Goal: Task Accomplishment & Management: Manage account settings

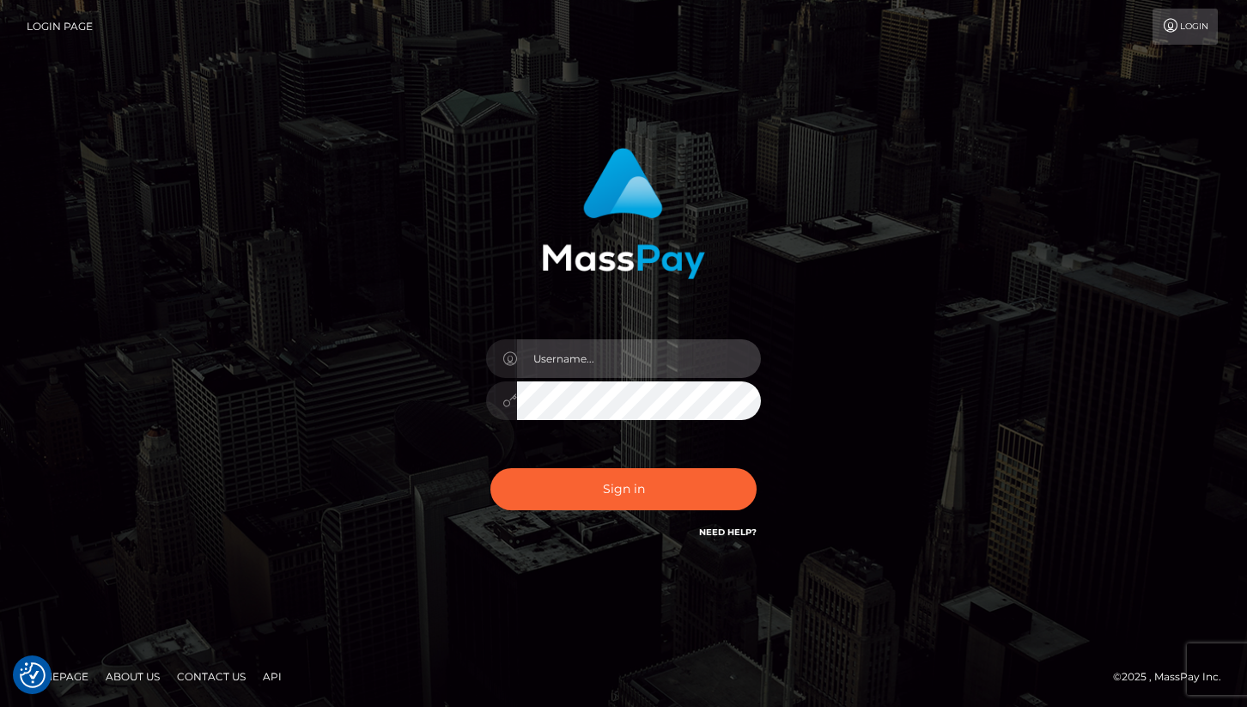
type input "cheli"
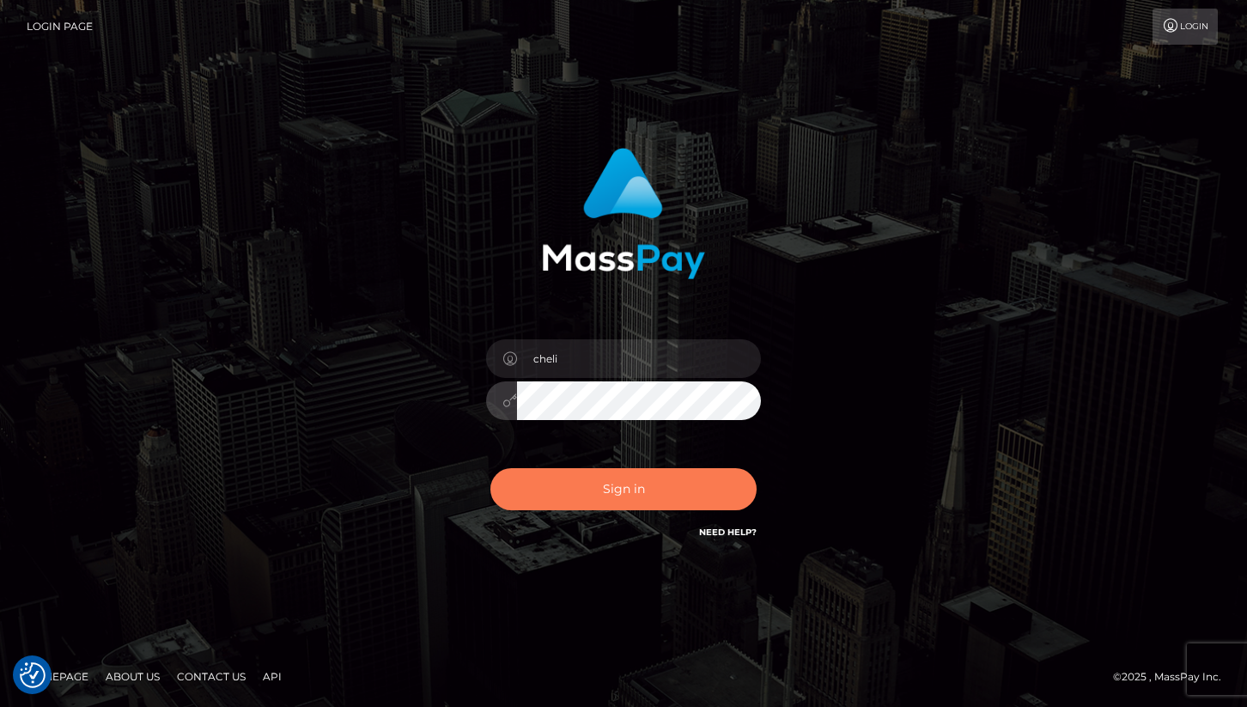
click at [567, 496] on button "Sign in" at bounding box center [623, 489] width 266 height 42
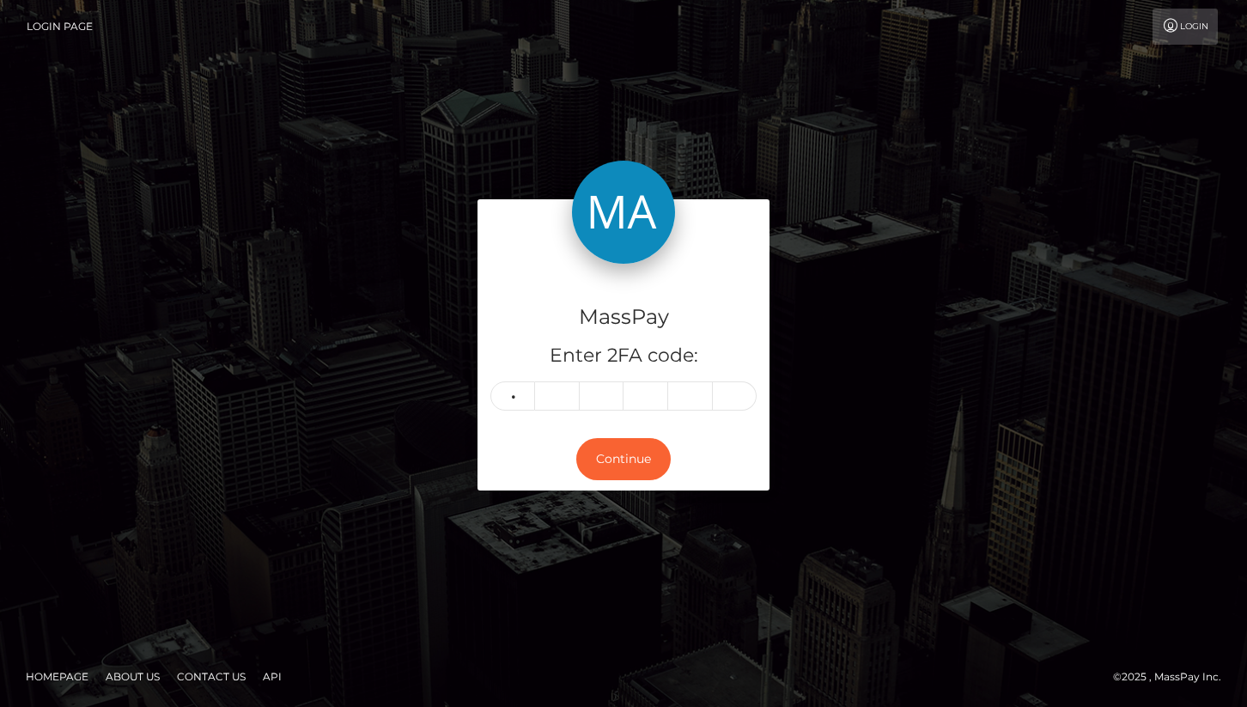
type input "4"
type input "8"
type input "4"
type input "8"
type input "7"
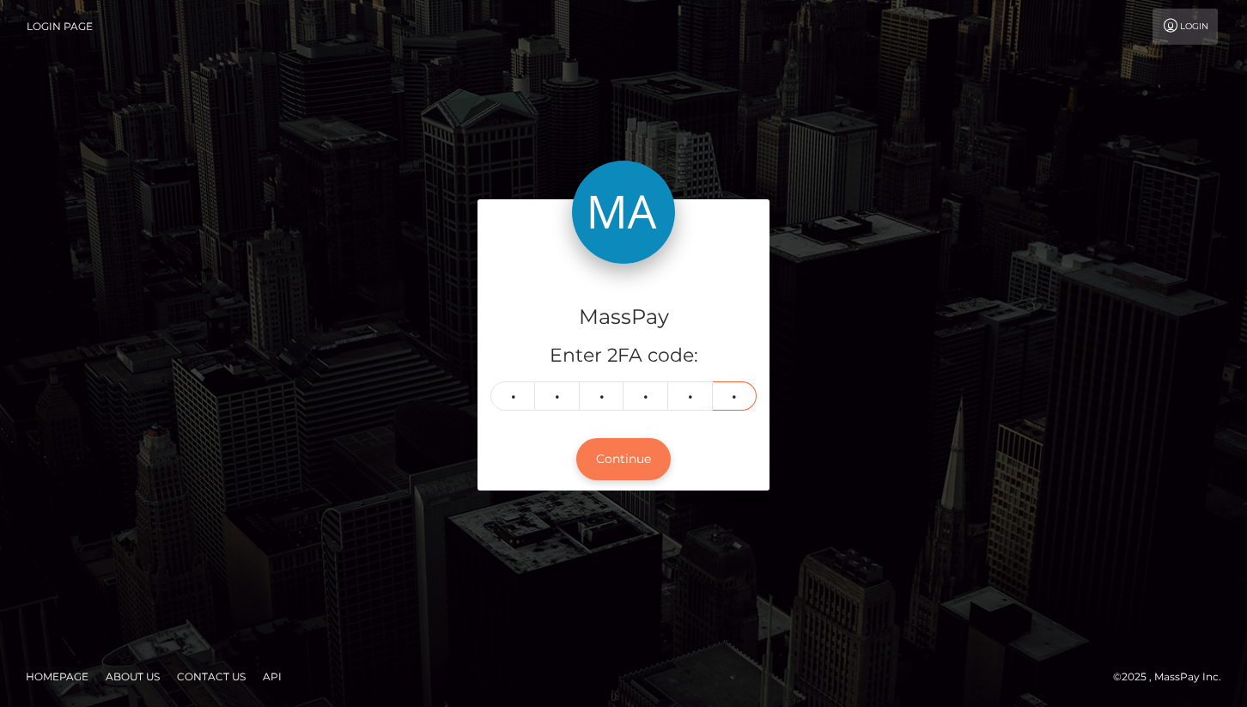
type input "8"
click at [634, 477] on button "Continue" at bounding box center [623, 459] width 94 height 42
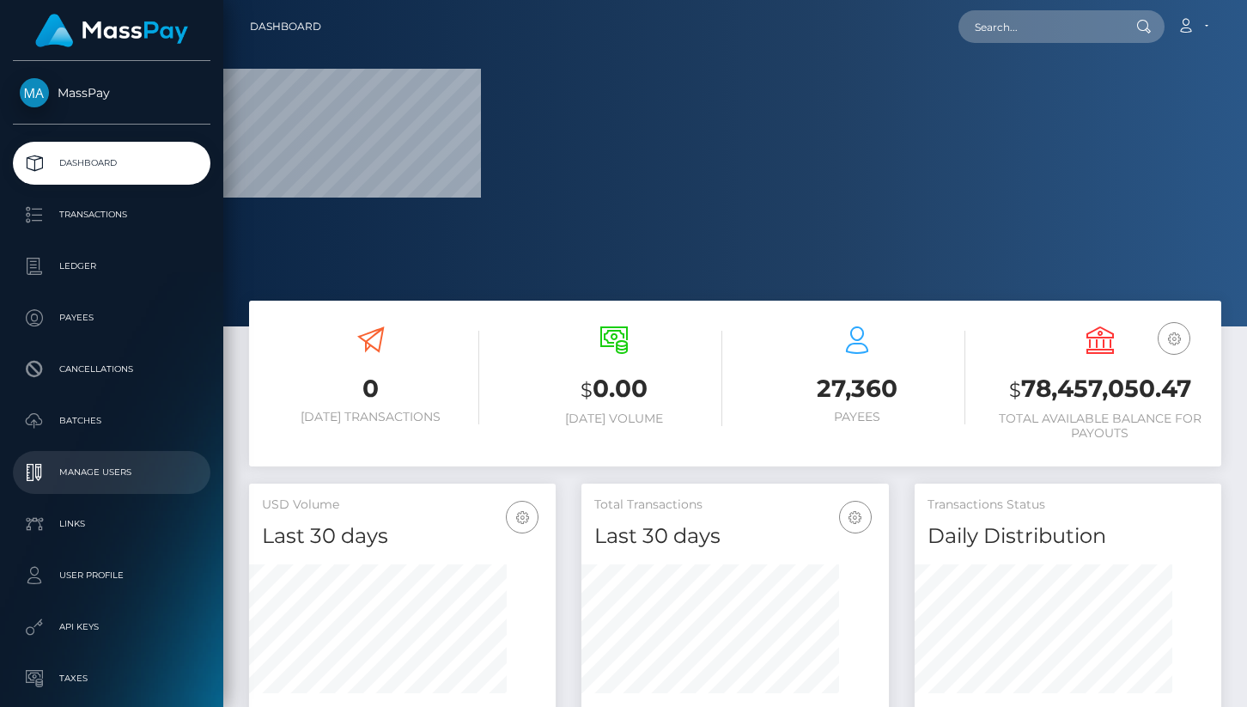
scroll to position [185, 0]
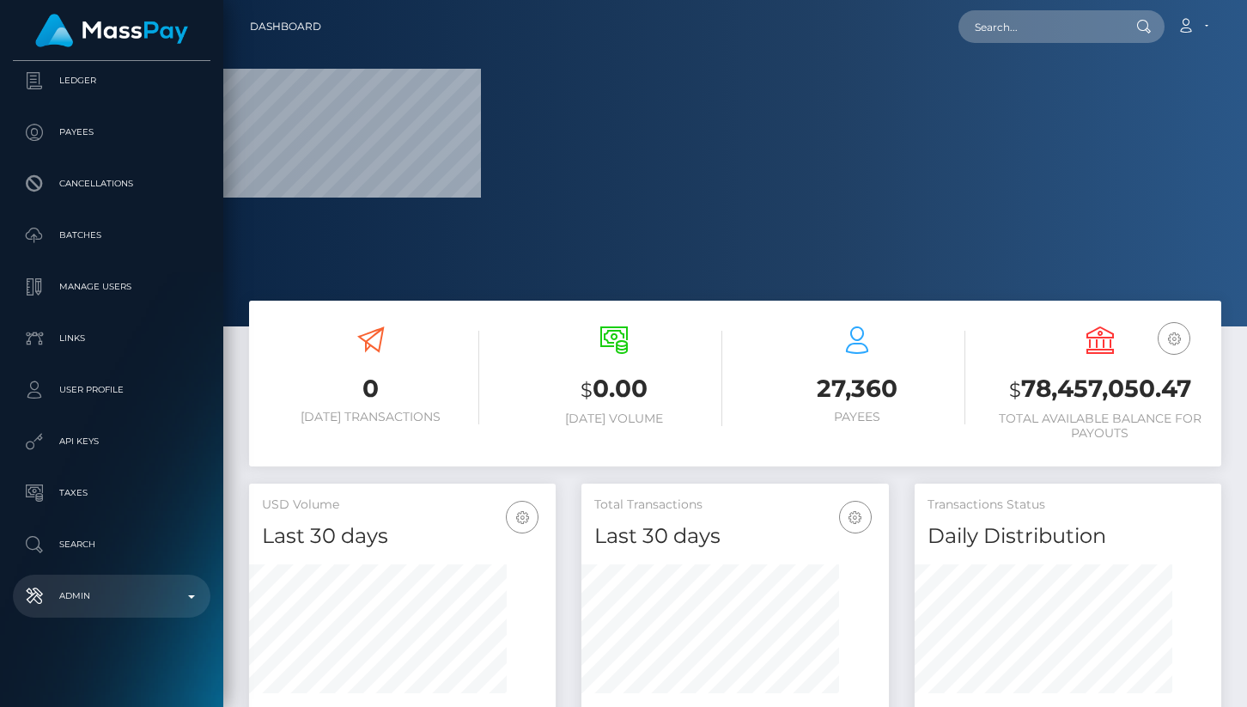
click at [68, 584] on p "Admin" at bounding box center [112, 596] width 184 height 26
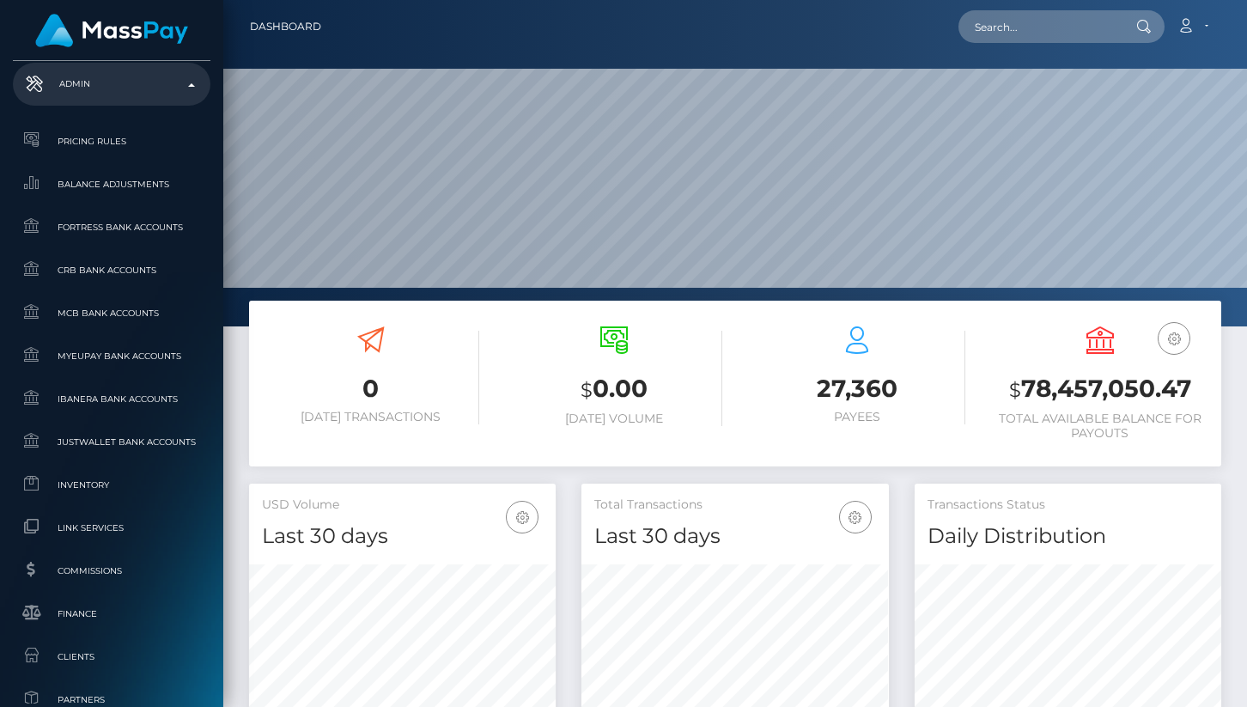
scroll to position [710, 0]
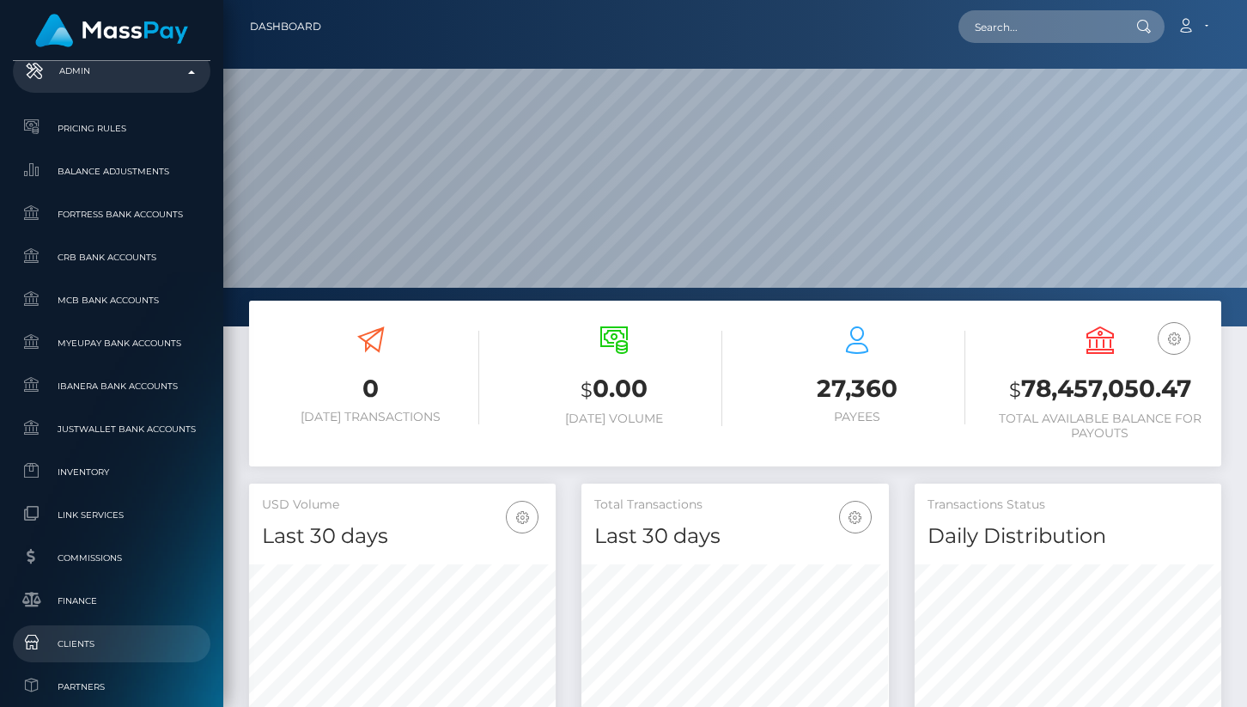
click at [82, 643] on span "Clients" at bounding box center [112, 644] width 184 height 20
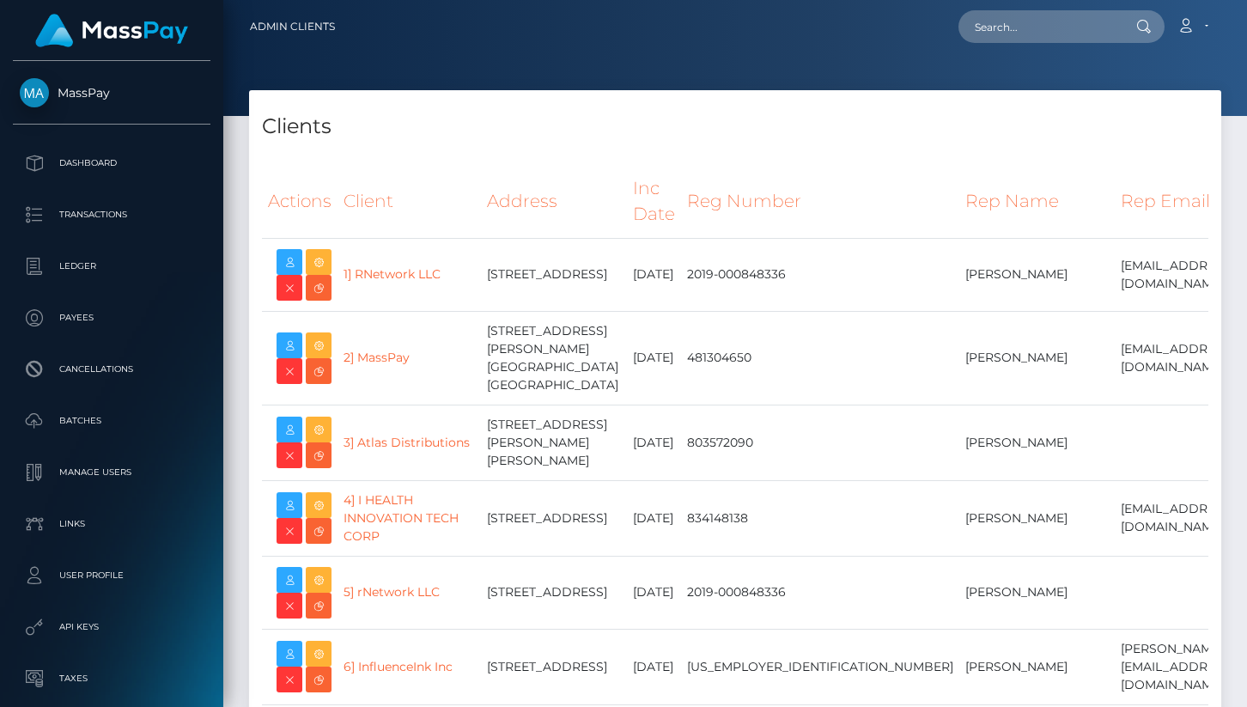
select select "223"
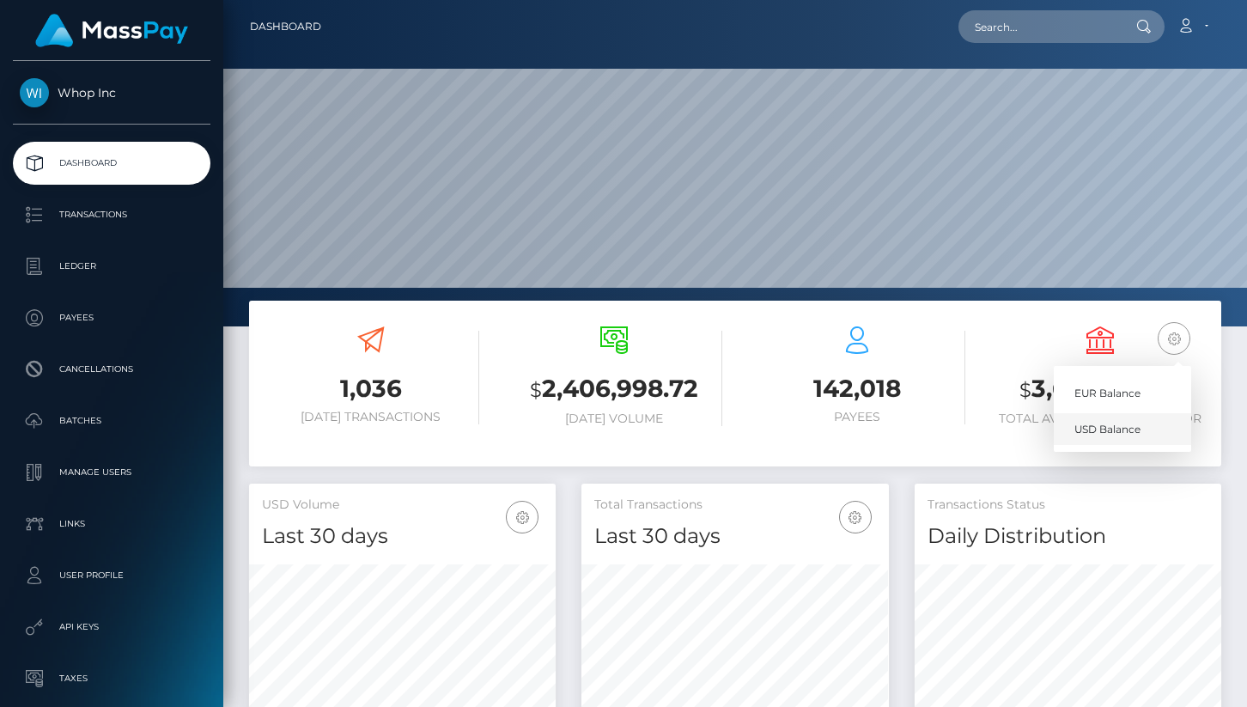
scroll to position [304, 307]
click at [1120, 386] on link "EUR Balance" at bounding box center [1121, 393] width 137 height 32
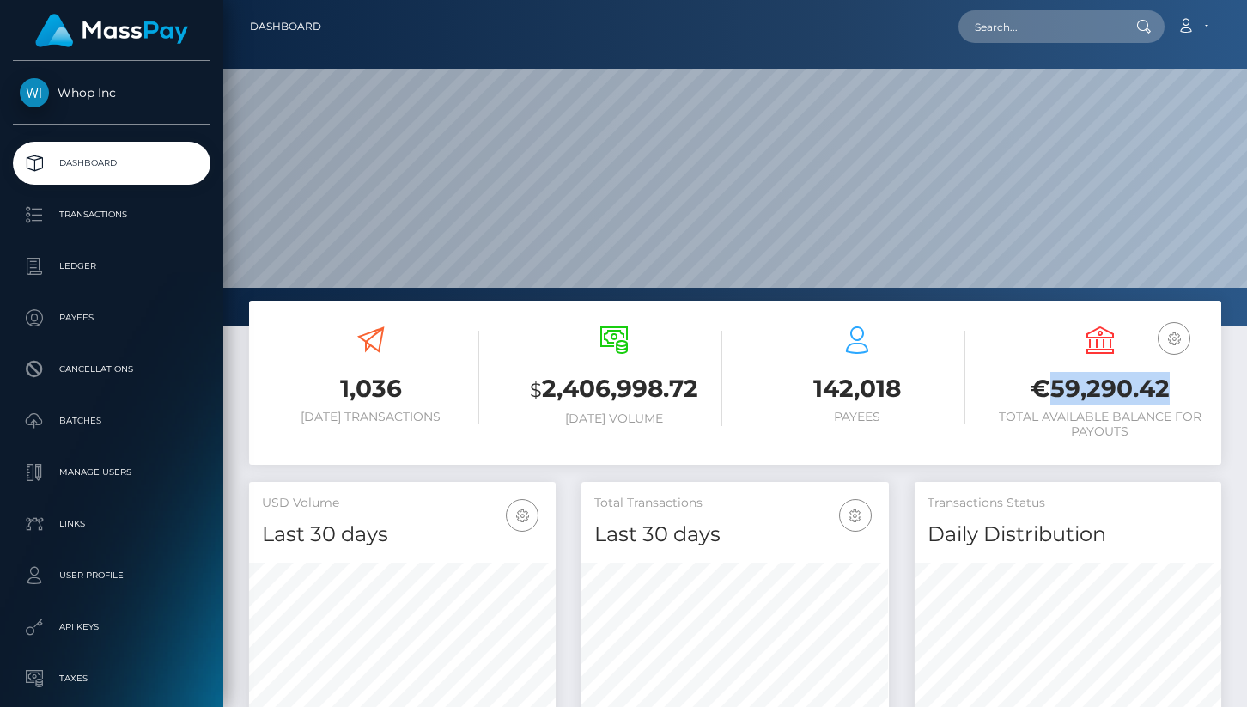
drag, startPoint x: 1050, startPoint y: 386, endPoint x: 1164, endPoint y: 382, distance: 114.3
click at [1164, 382] on h3 "€59,290.42" at bounding box center [1099, 388] width 217 height 33
drag, startPoint x: 1035, startPoint y: 391, endPoint x: 1164, endPoint y: 382, distance: 129.1
click at [1164, 382] on h3 "€59,290.42" at bounding box center [1099, 388] width 217 height 33
copy h3 "€59,290.42"
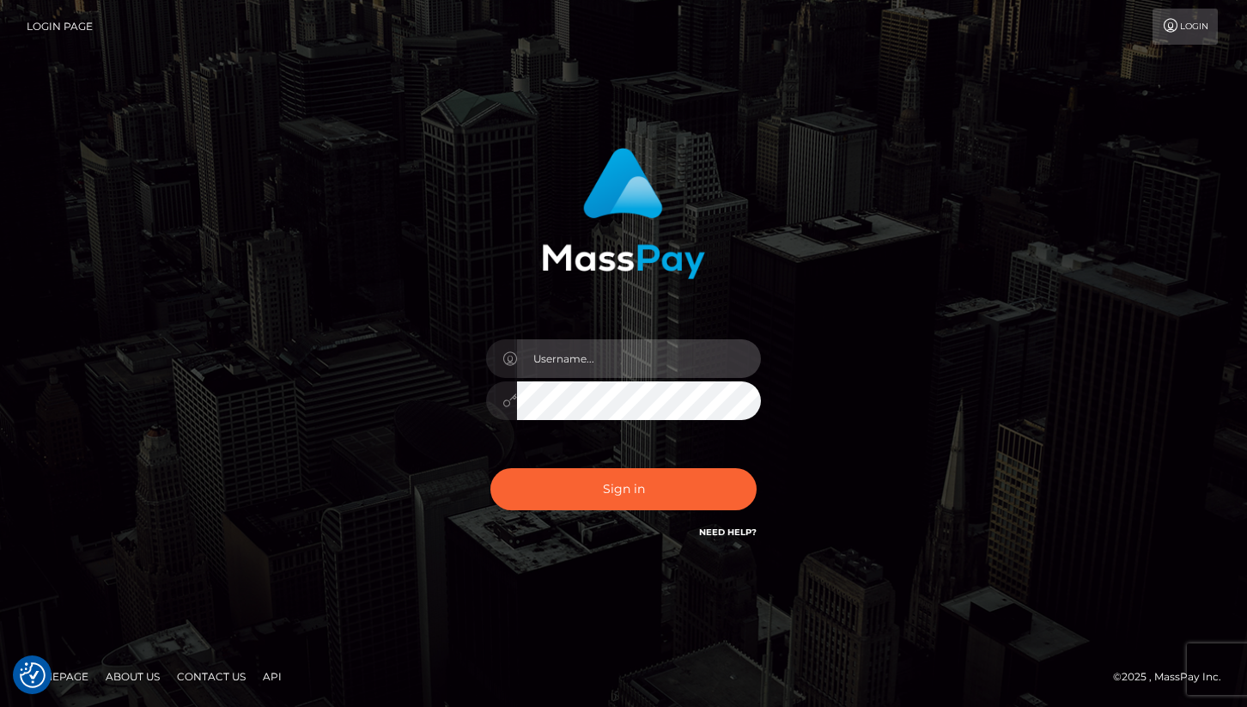
type input "cheli"
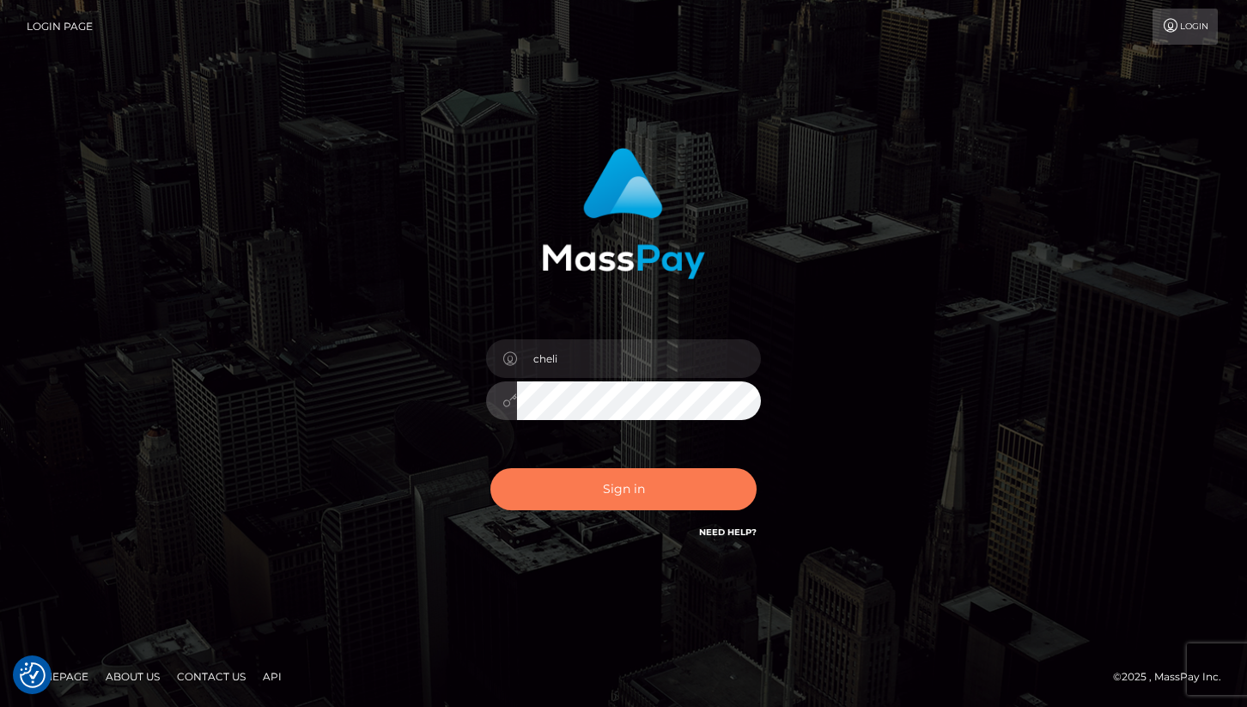
click at [572, 505] on button "Sign in" at bounding box center [623, 489] width 266 height 42
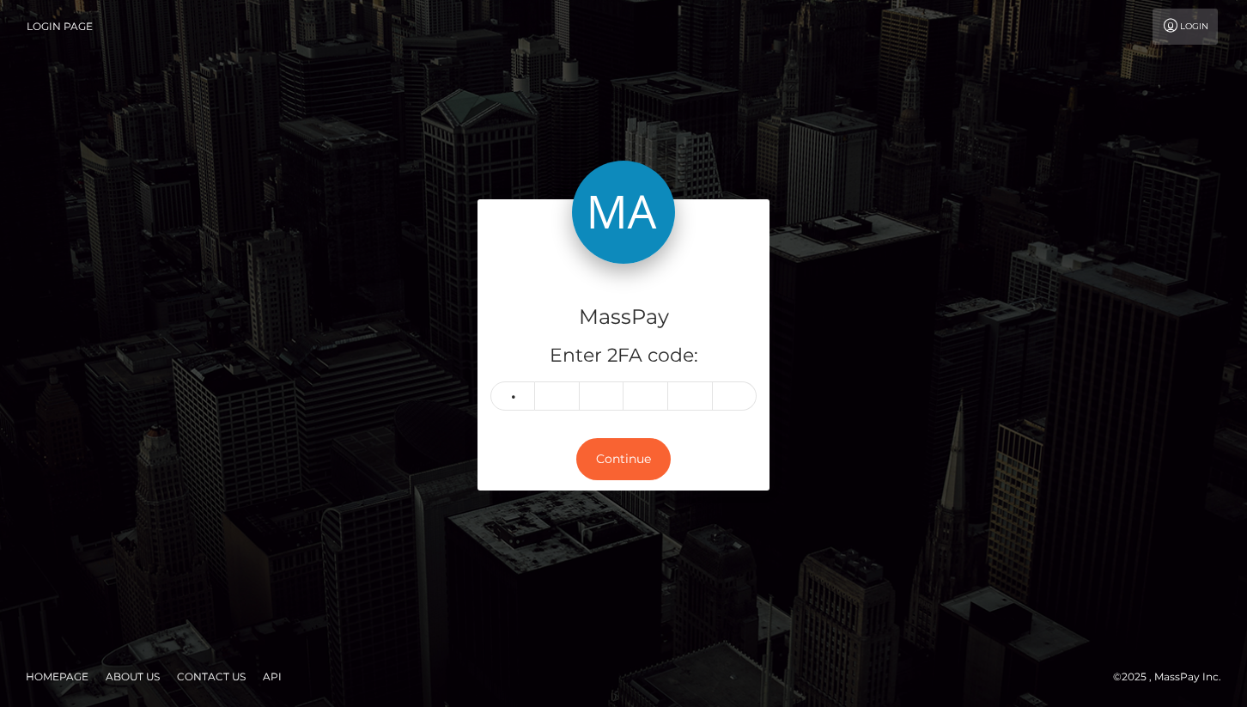
type input "4"
type input "3"
type input "0"
type input "4"
type input "0"
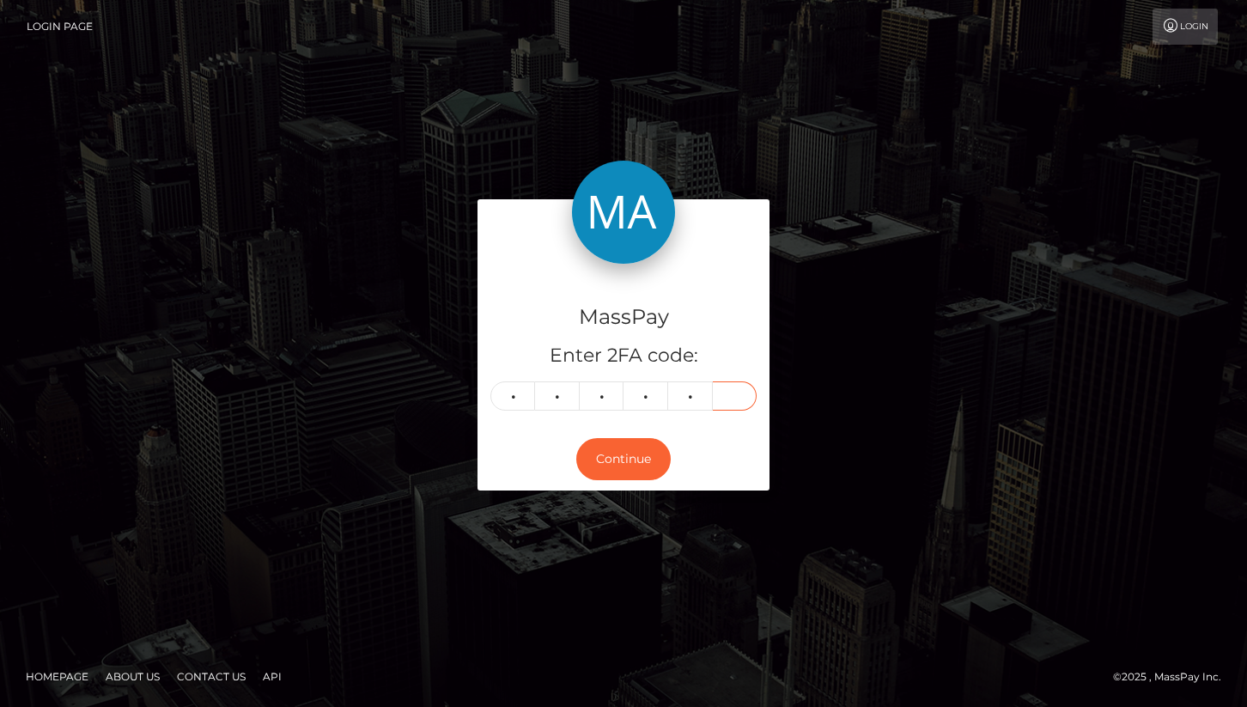
type input "3"
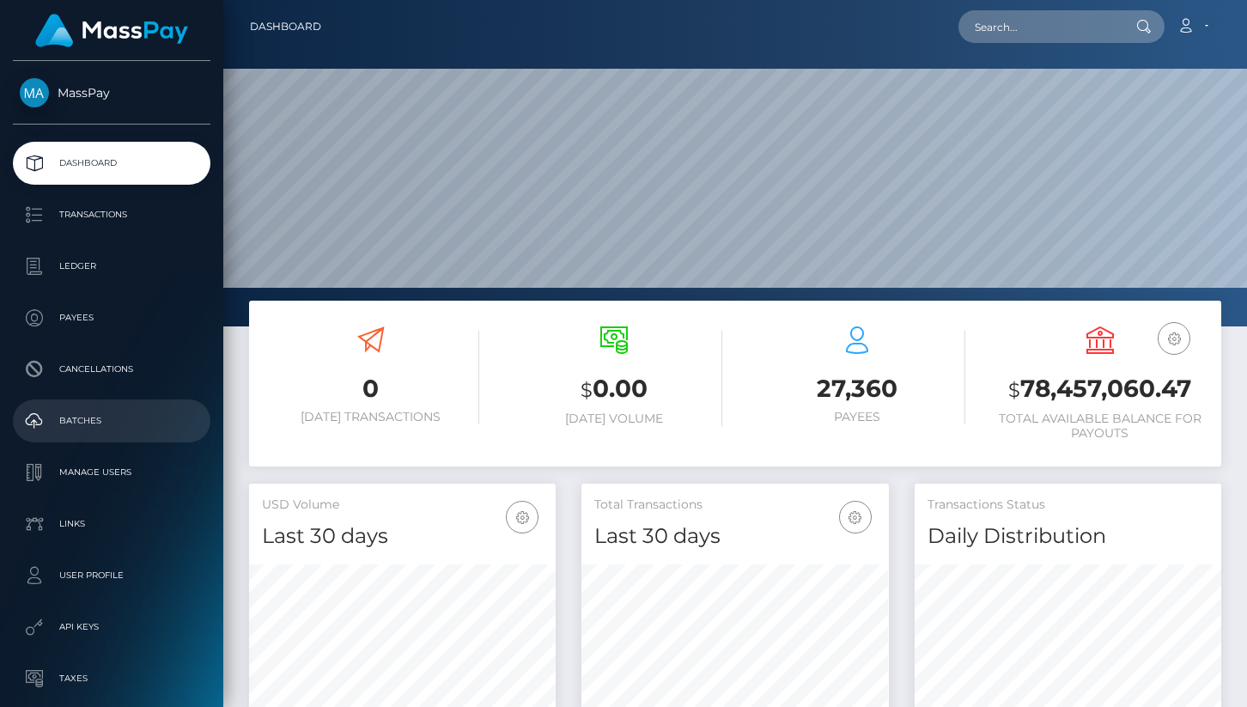
scroll to position [185, 0]
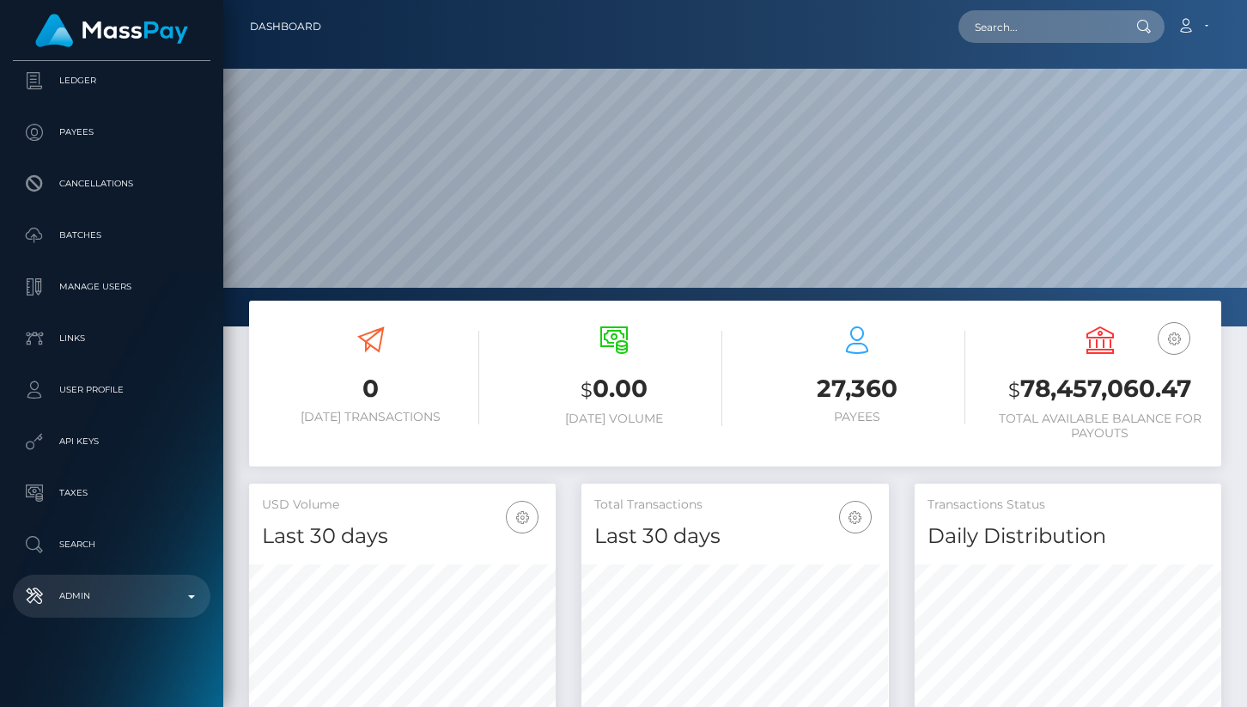
click at [107, 592] on p "Admin" at bounding box center [112, 596] width 184 height 26
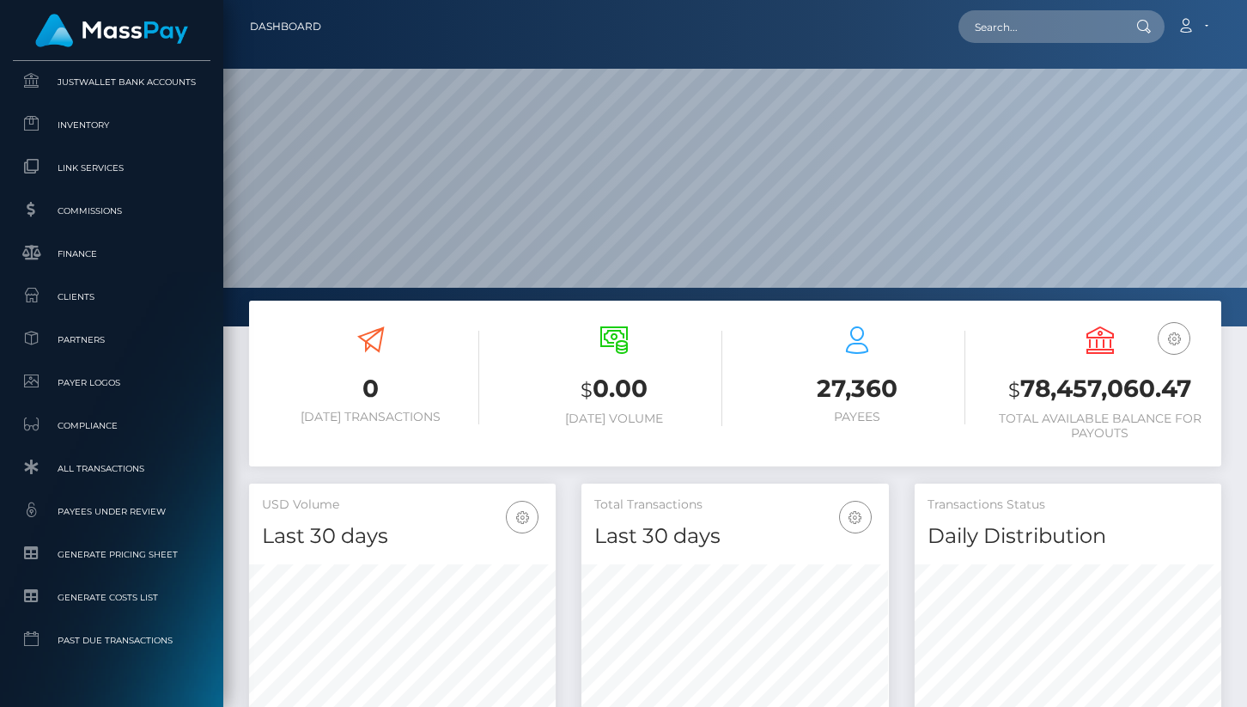
scroll to position [1098, 0]
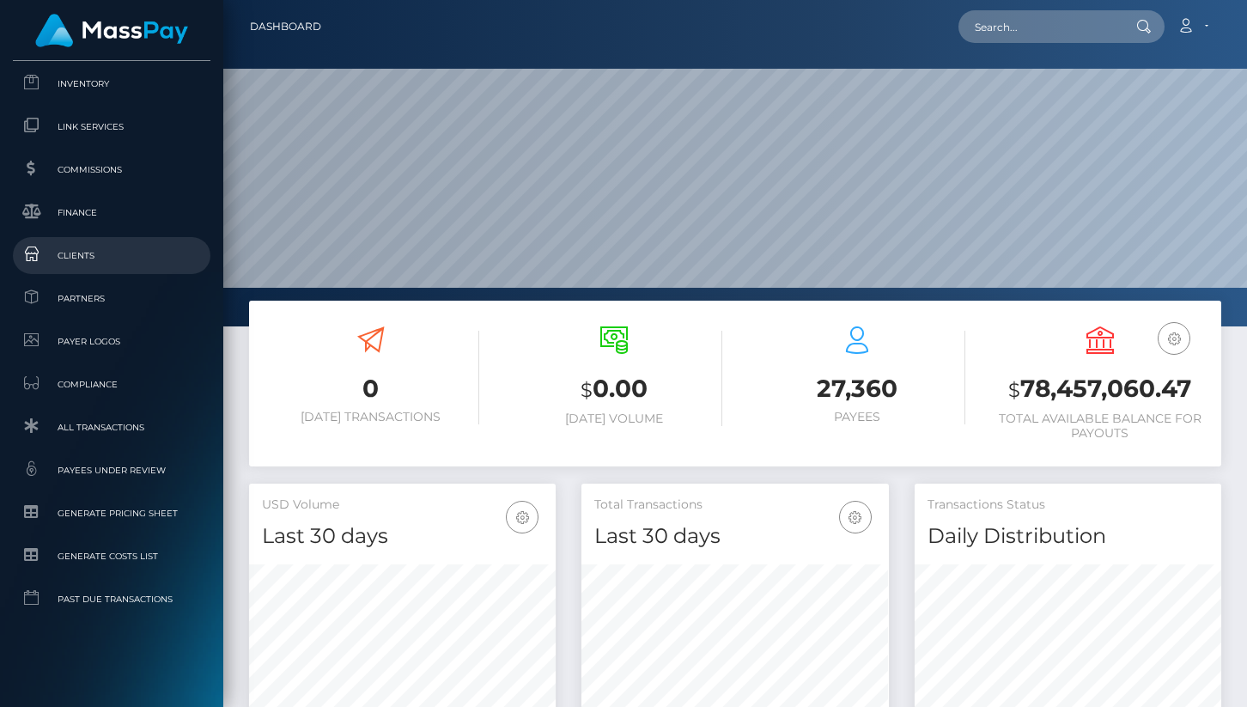
click at [87, 253] on span "Clients" at bounding box center [112, 256] width 184 height 20
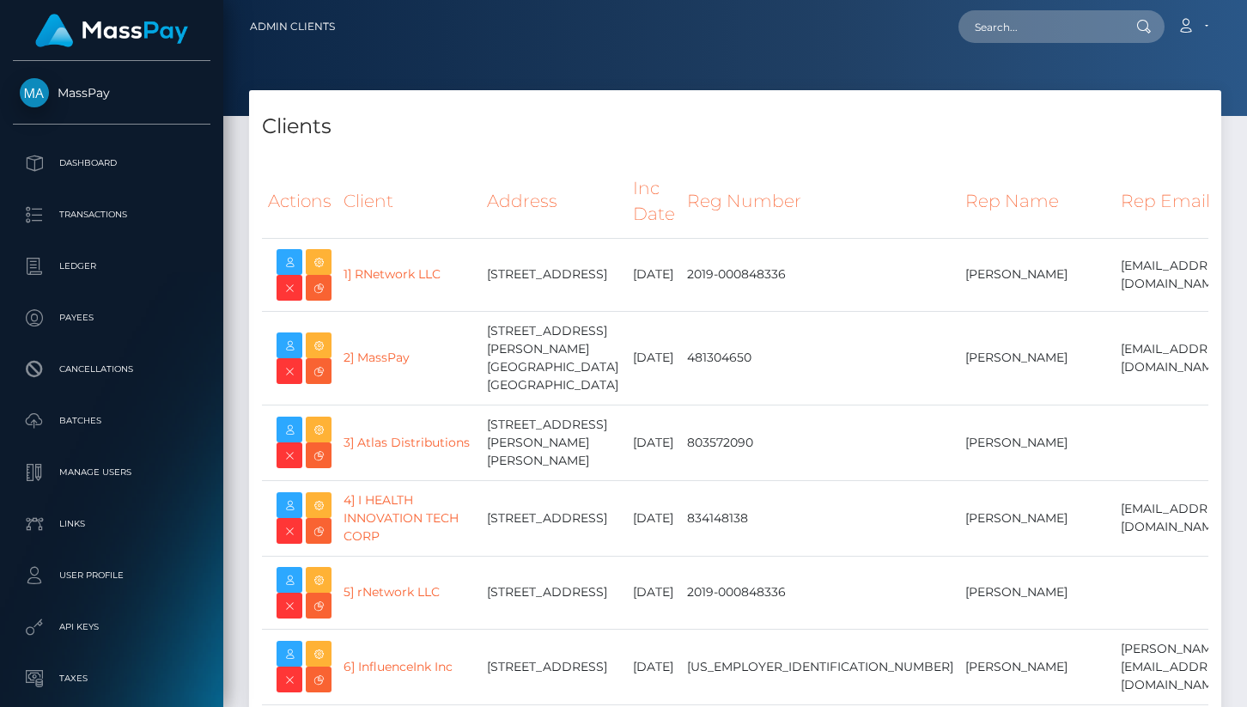
select select "223"
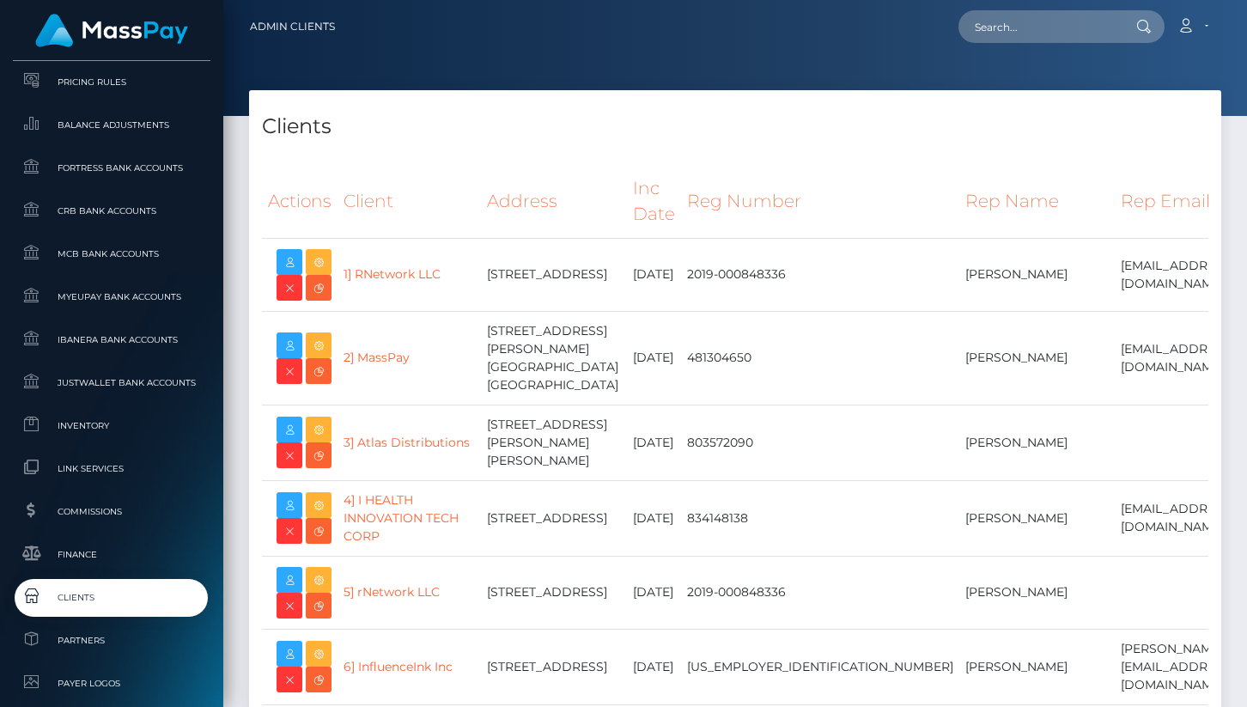
scroll to position [27844, 0]
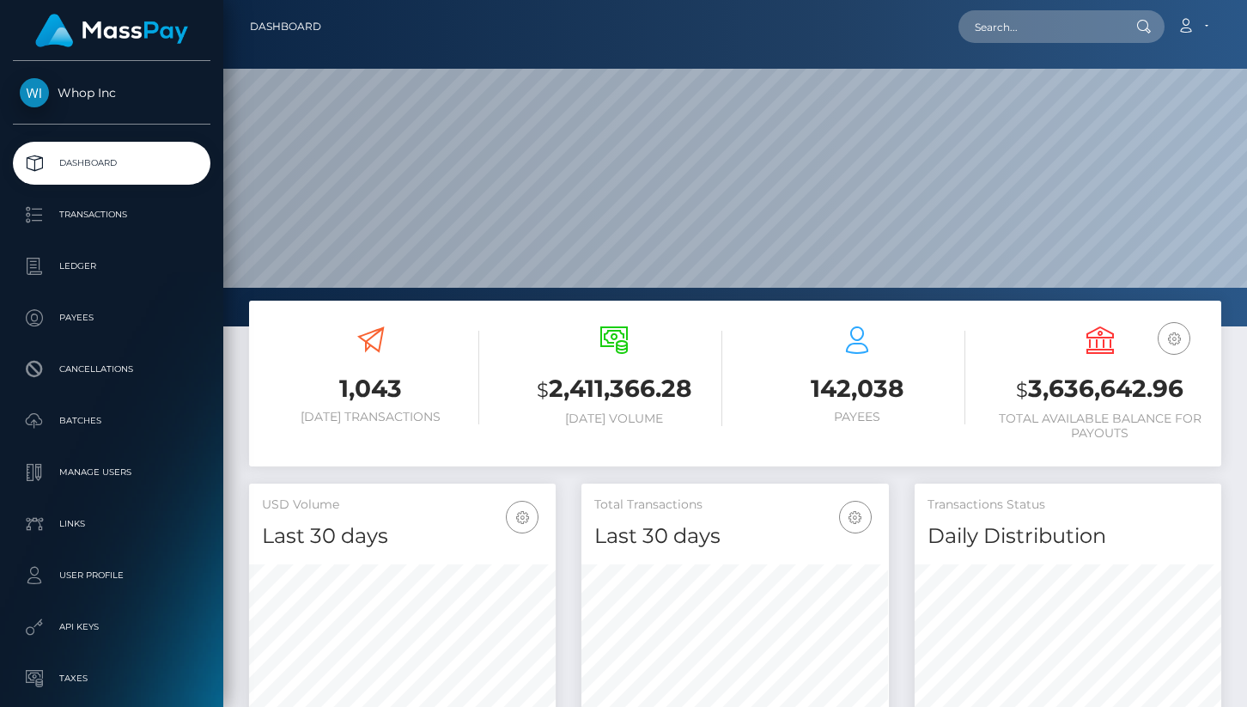
click at [130, 222] on p "Transactions" at bounding box center [112, 215] width 184 height 26
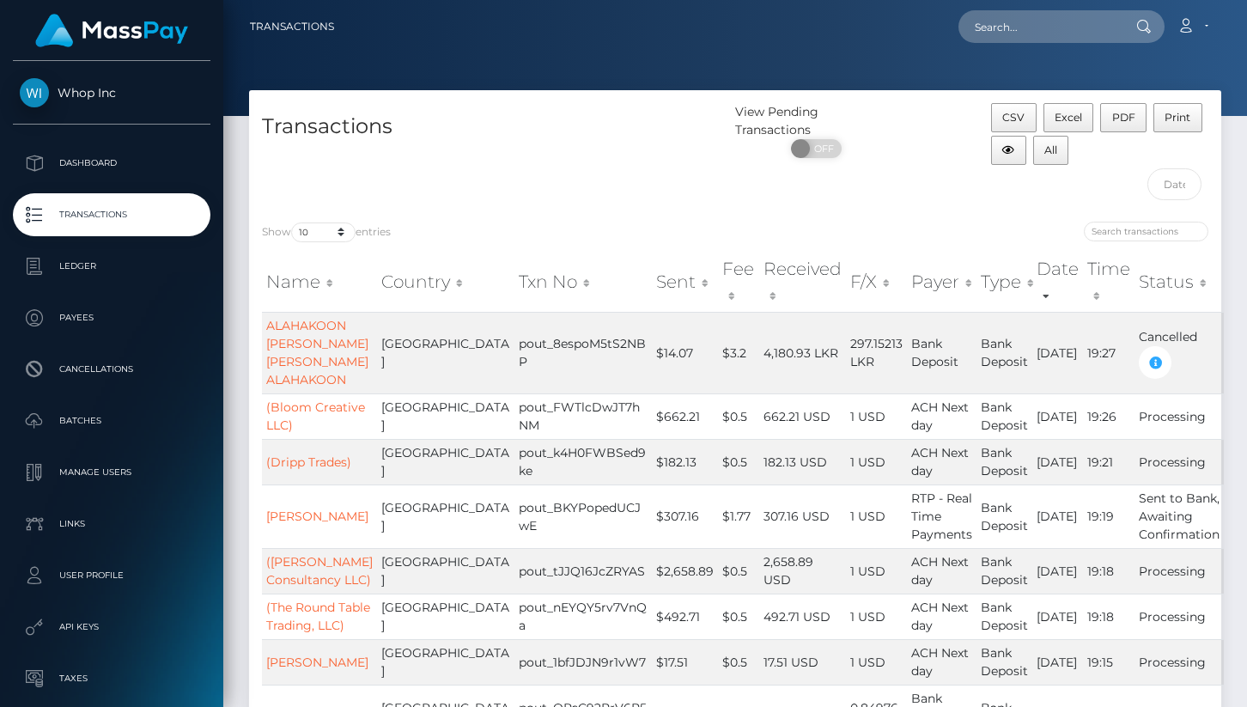
click at [652, 282] on th "Sent" at bounding box center [685, 282] width 66 height 61
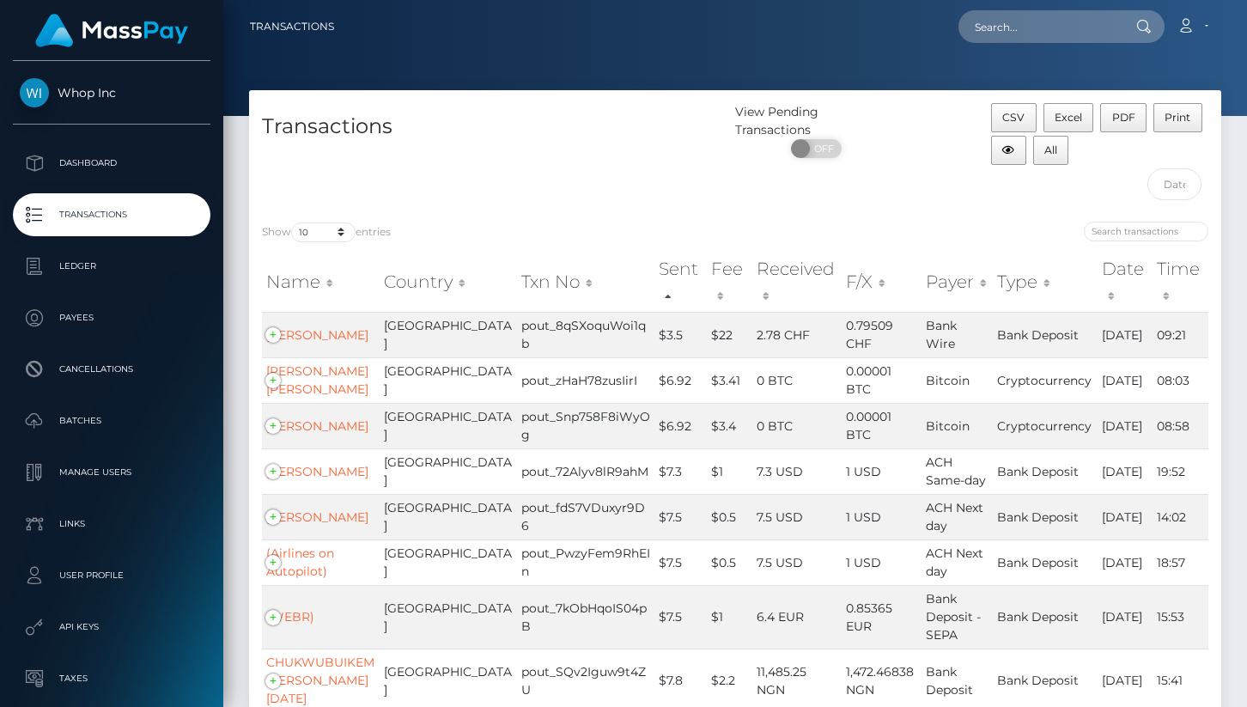
click at [654, 286] on th "Sent" at bounding box center [680, 282] width 52 height 61
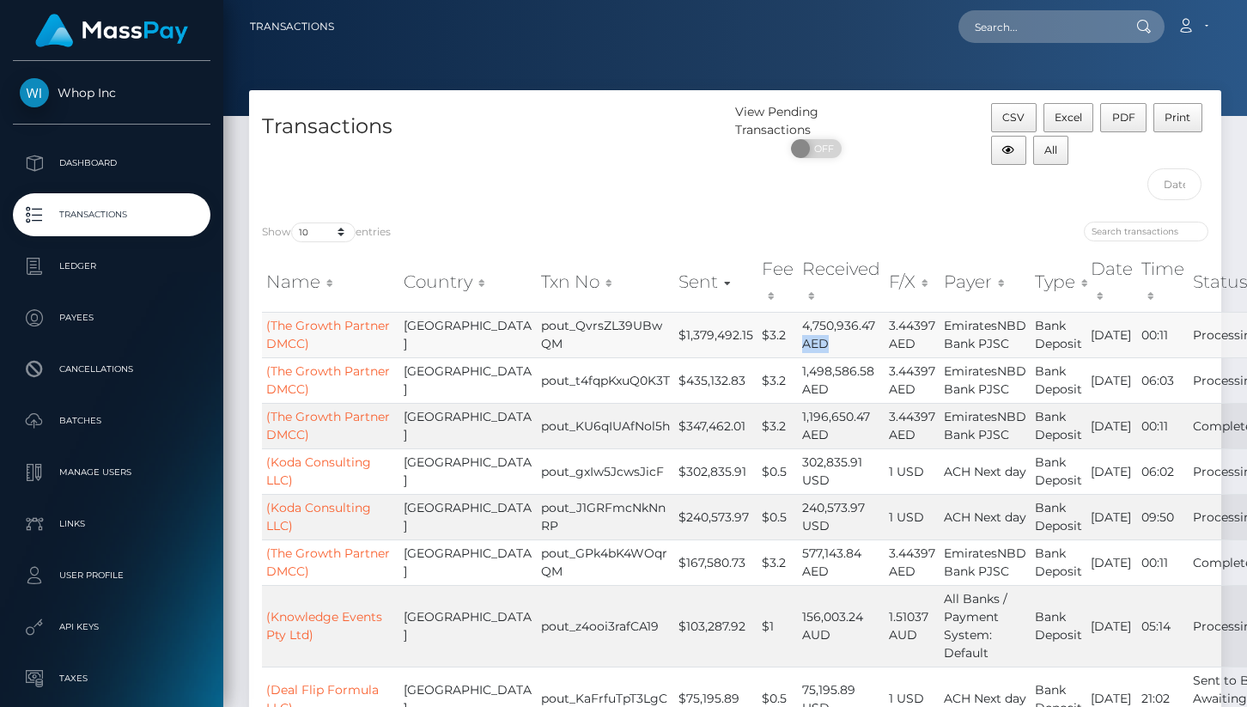
drag, startPoint x: 700, startPoint y: 354, endPoint x: 725, endPoint y: 355, distance: 24.9
click at [798, 355] on td "4,750,936.47 AED" at bounding box center [841, 335] width 87 height 46
copy td "AED"
click at [884, 284] on th "F/X" at bounding box center [911, 282] width 55 height 61
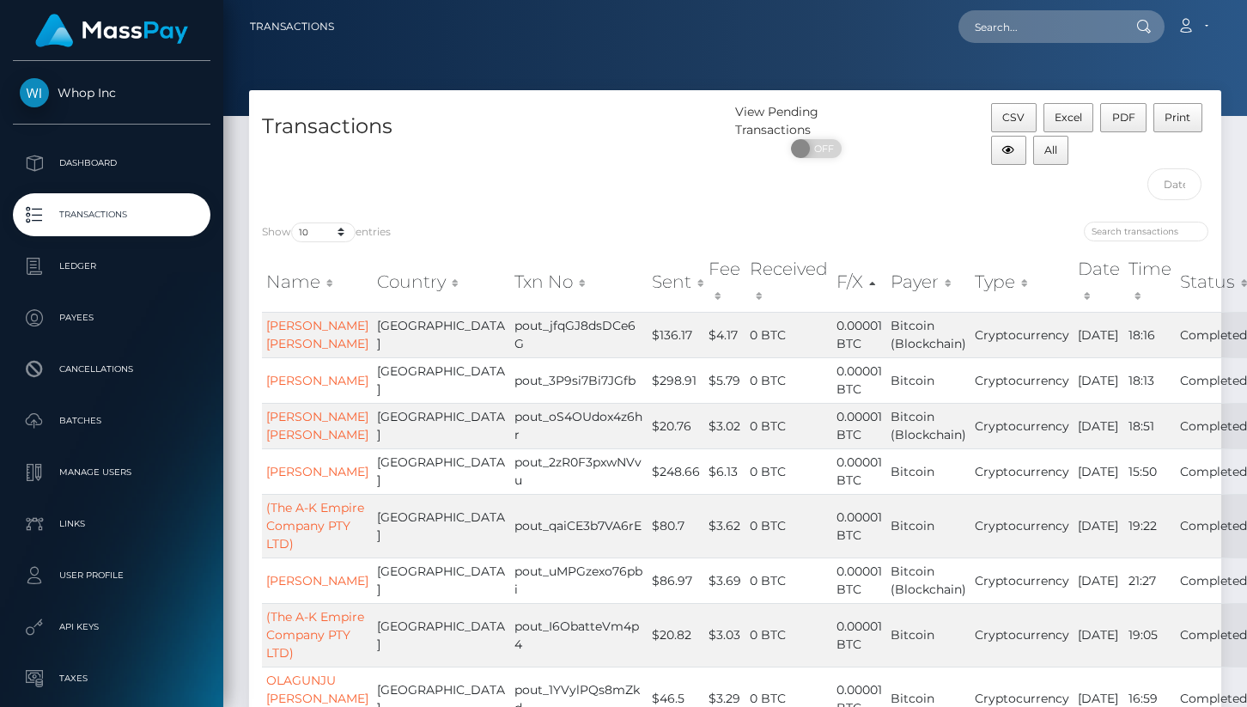
click at [832, 281] on th "F/X" at bounding box center [859, 282] width 54 height 61
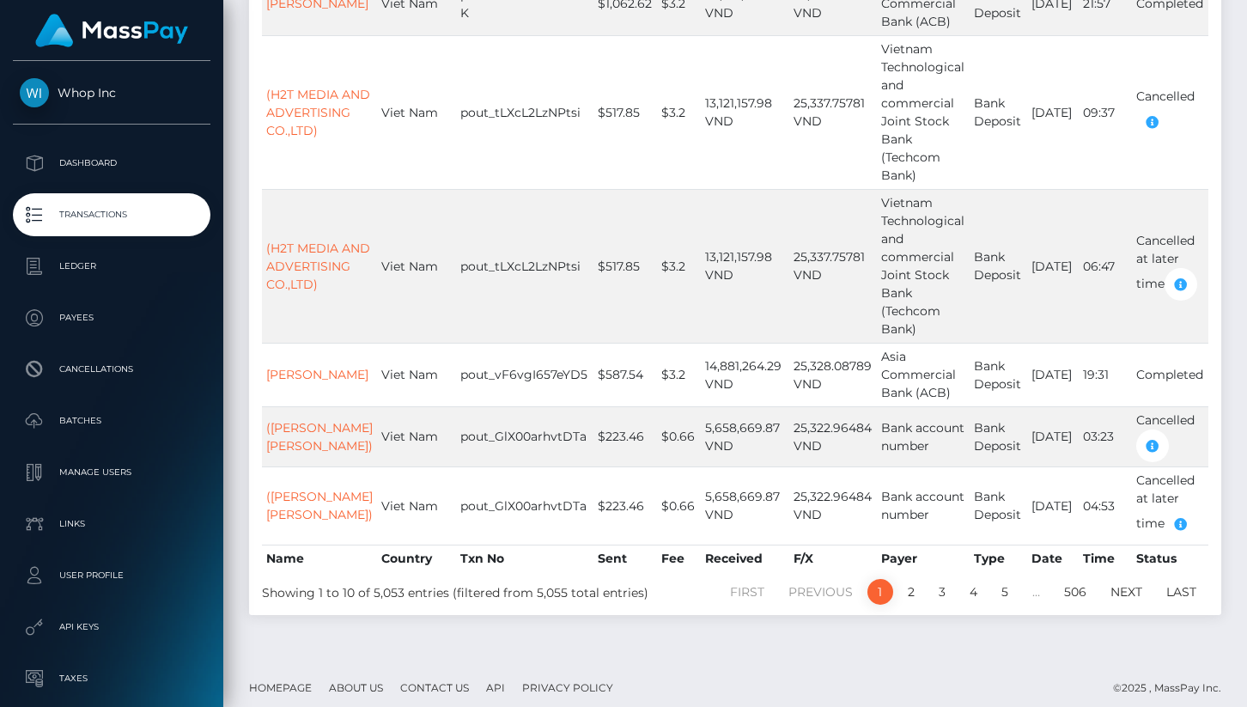
scroll to position [876, 0]
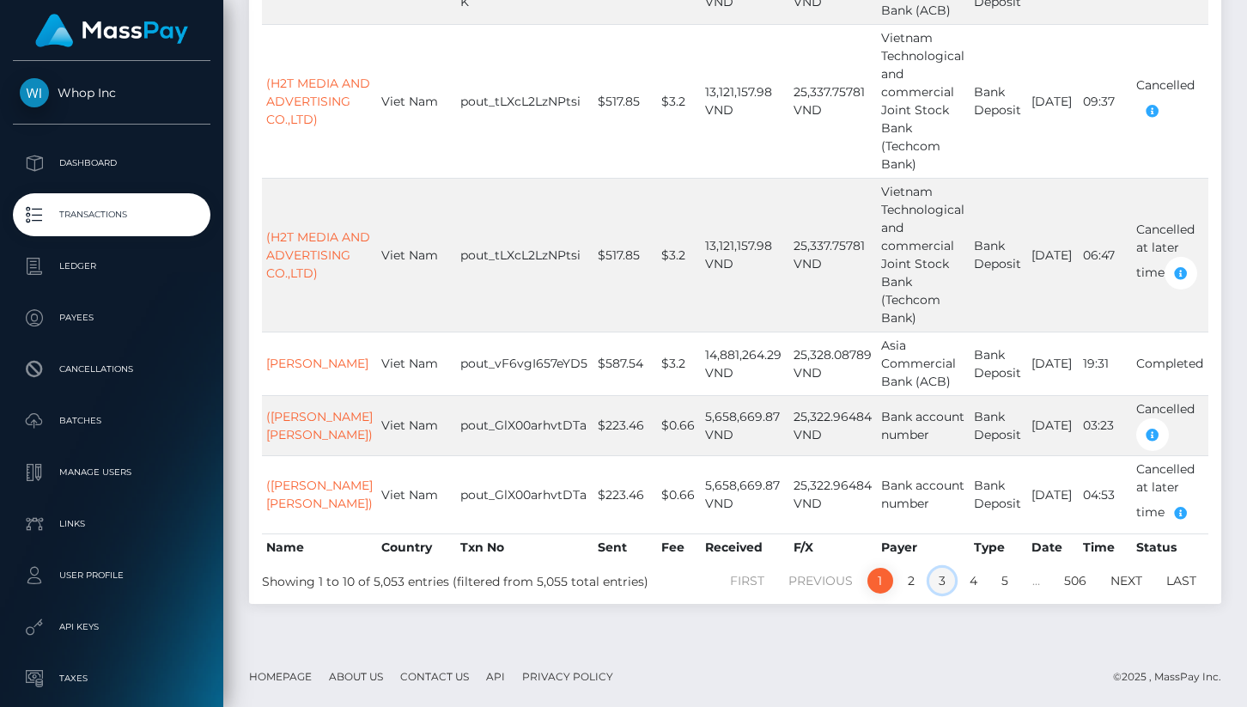
click at [937, 581] on link "3" at bounding box center [942, 581] width 26 height 26
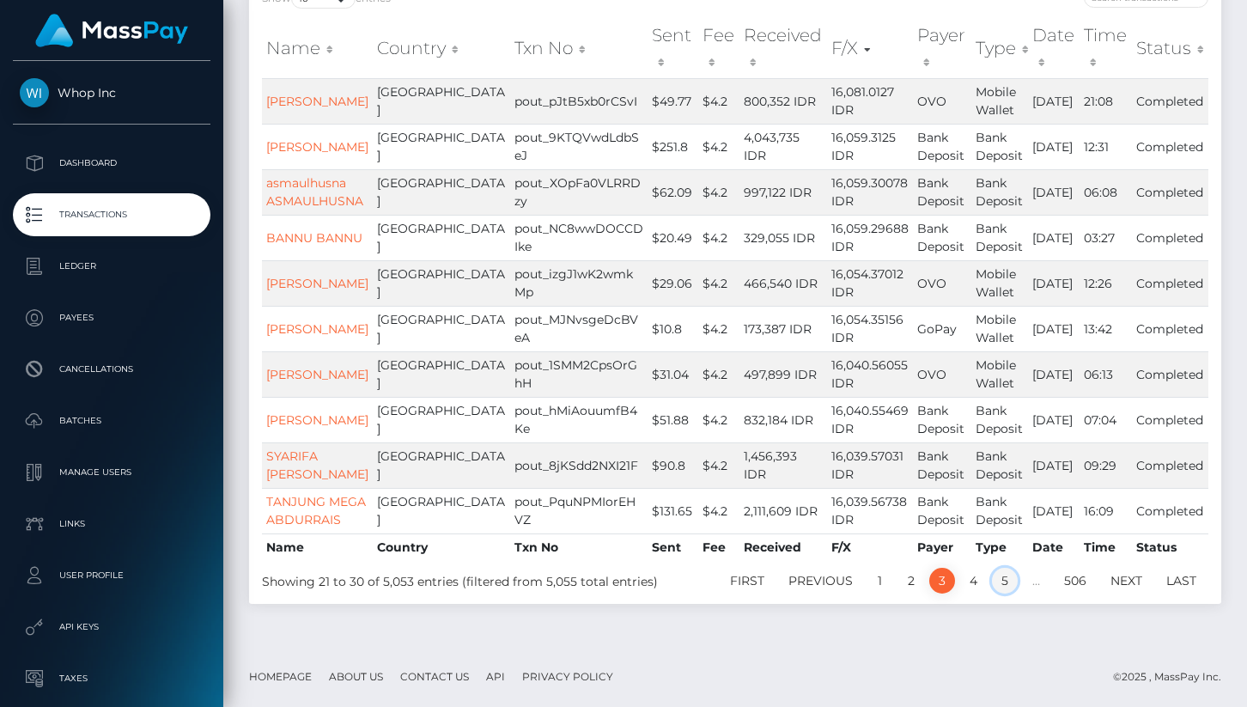
click at [1004, 583] on link "5" at bounding box center [1005, 581] width 26 height 26
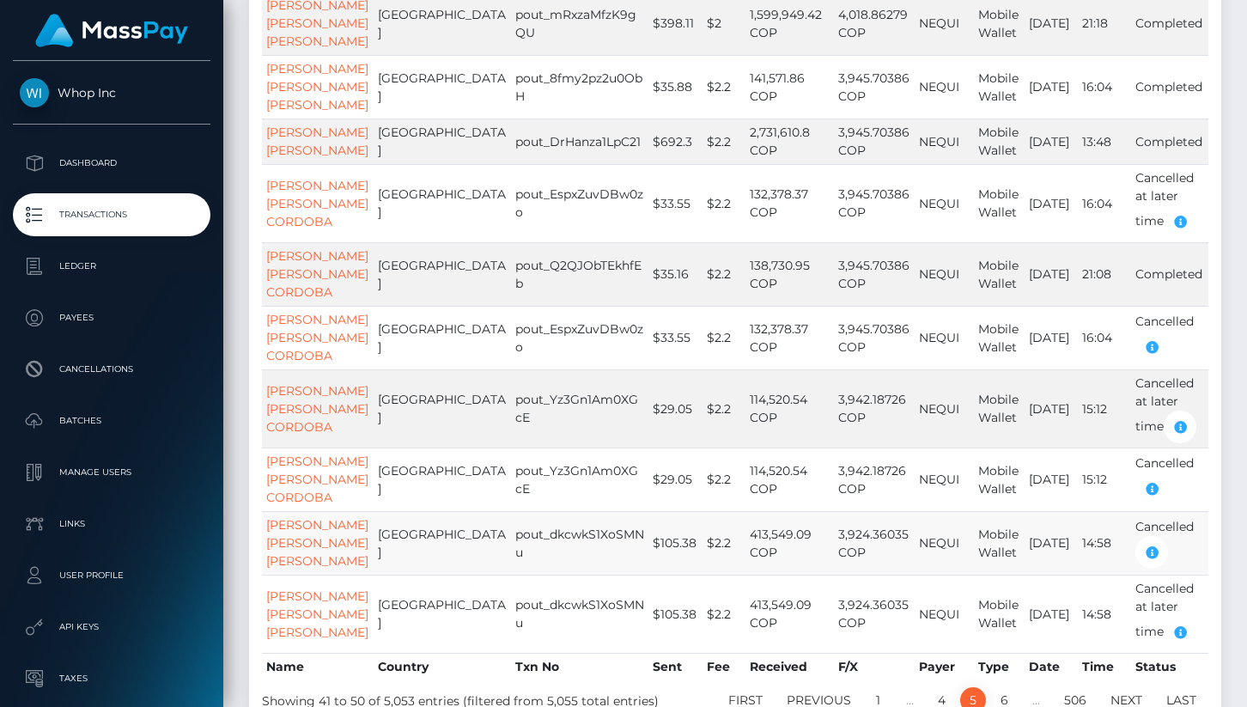
scroll to position [0, 0]
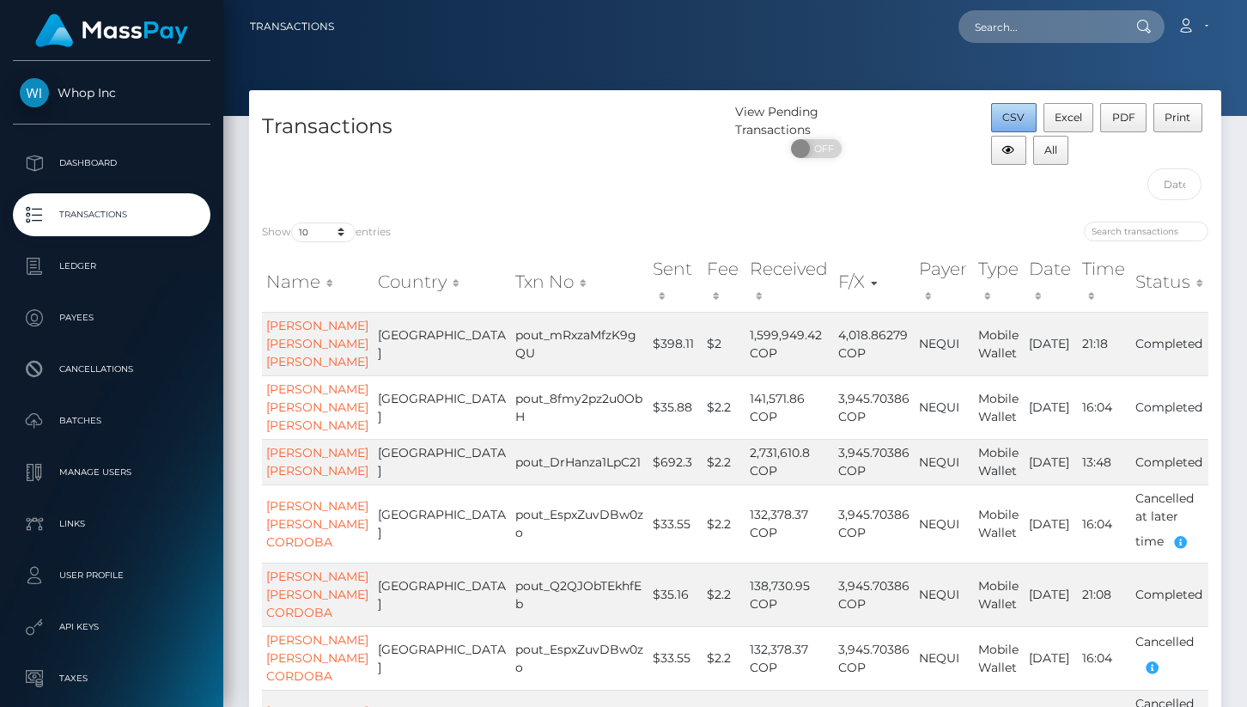
click at [1015, 114] on span "CSV" at bounding box center [1013, 117] width 22 height 13
click at [1050, 153] on span "All" at bounding box center [1050, 149] width 13 height 13
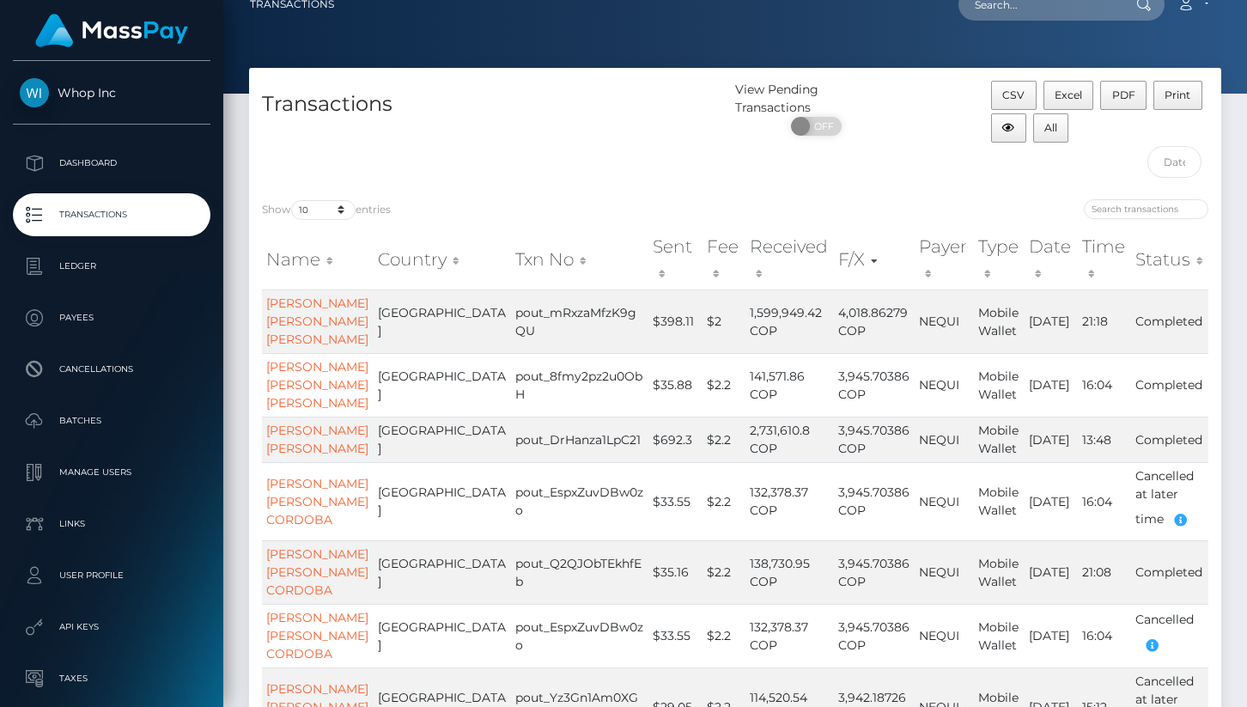
click at [702, 258] on th "Fee" at bounding box center [723, 259] width 43 height 61
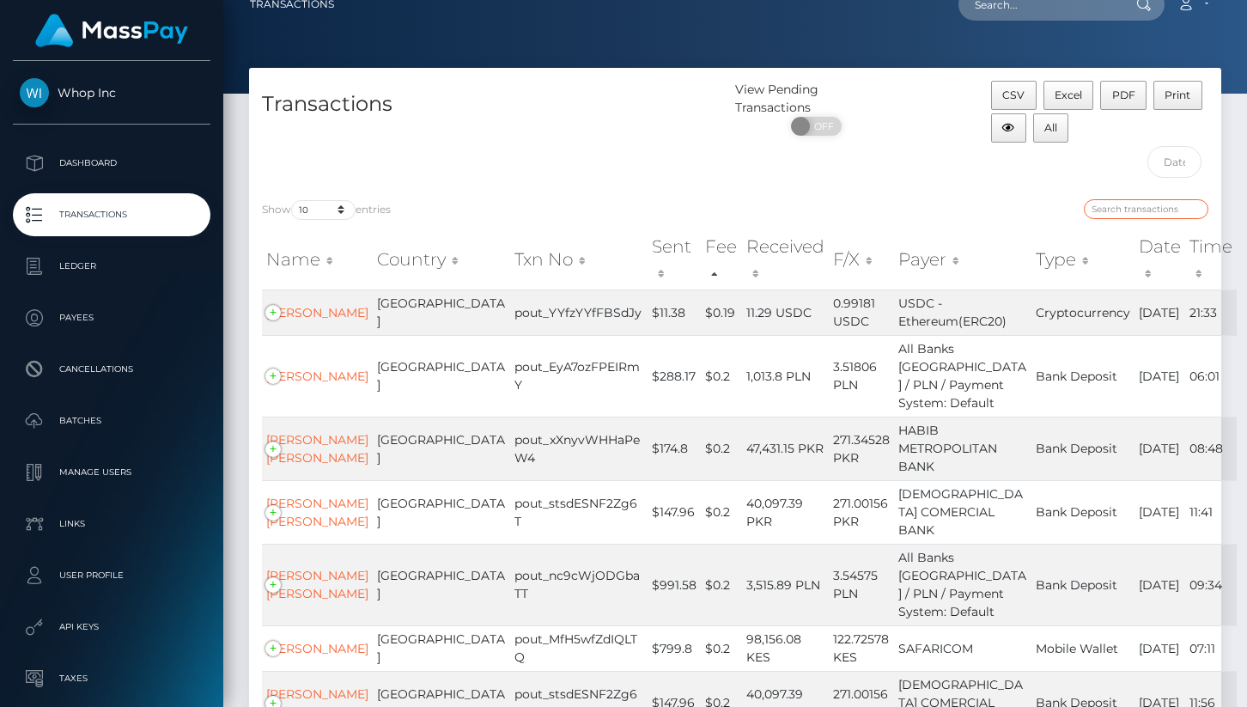
click at [1144, 212] on input "search" at bounding box center [1146, 209] width 124 height 20
paste input "AED"
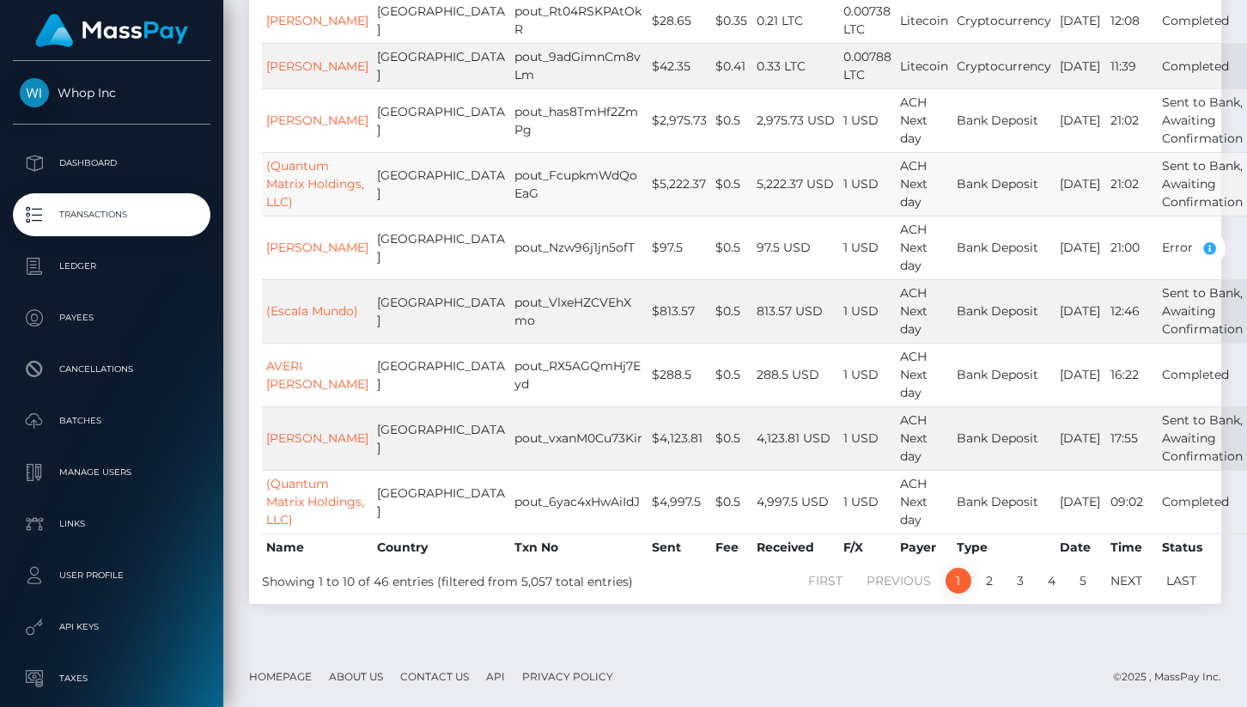
scroll to position [396, 0]
type input "AED"
